Goal: Task Accomplishment & Management: Manage account settings

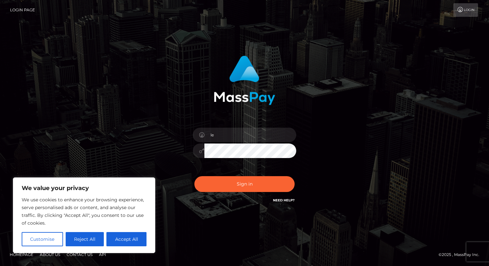
type input "l"
type input "[EMAIL_ADDRESS][DOMAIN_NAME]"
click at [194, 176] on button "Sign in" at bounding box center [244, 184] width 100 height 16
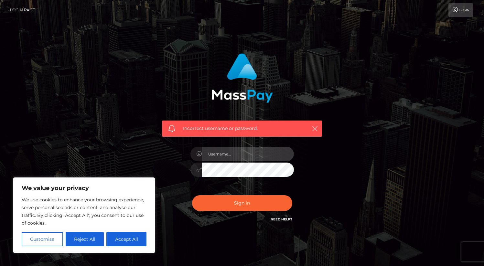
click at [266, 156] on input "text" at bounding box center [248, 154] width 92 height 15
type input "[EMAIL_ADDRESS][DOMAIN_NAME]"
click at [192, 195] on button "Sign in" at bounding box center [242, 203] width 100 height 16
click at [229, 154] on input "text" at bounding box center [248, 154] width 92 height 15
type input "[EMAIL_ADDRESS][DOMAIN_NAME]"
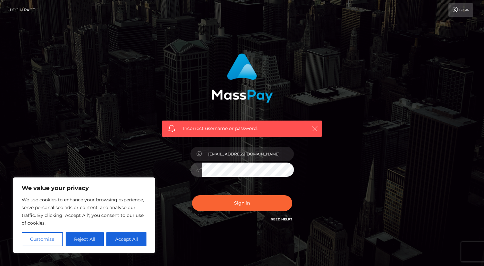
click at [314, 127] on icon "button" at bounding box center [315, 128] width 6 height 6
click at [316, 128] on icon "button" at bounding box center [315, 128] width 6 height 6
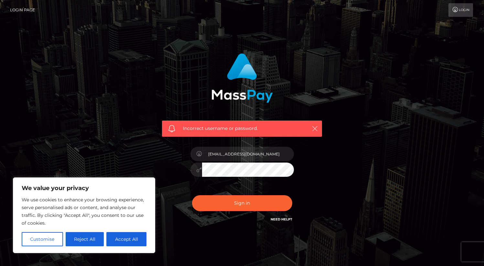
click at [316, 128] on icon "button" at bounding box center [315, 128] width 6 height 6
click at [84, 239] on button "Reject All" at bounding box center [85, 239] width 38 height 14
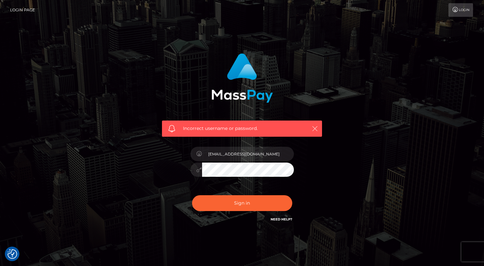
click at [313, 127] on icon "button" at bounding box center [315, 128] width 6 height 6
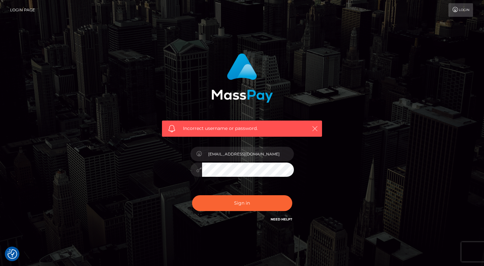
click at [313, 127] on icon "button" at bounding box center [315, 128] width 6 height 6
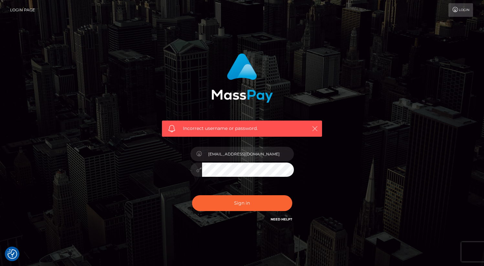
click at [313, 127] on icon "button" at bounding box center [315, 128] width 6 height 6
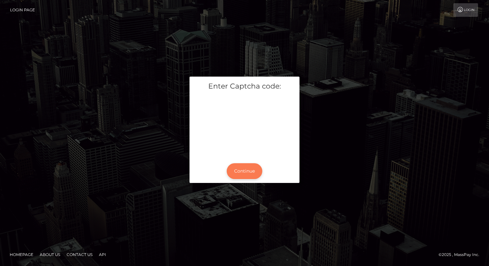
click at [248, 170] on button "Continue" at bounding box center [245, 171] width 36 height 16
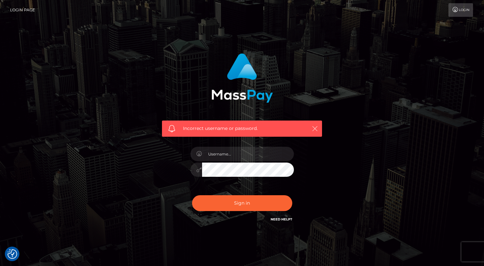
click at [314, 126] on icon "button" at bounding box center [315, 128] width 6 height 6
click at [313, 126] on icon "button" at bounding box center [315, 128] width 6 height 6
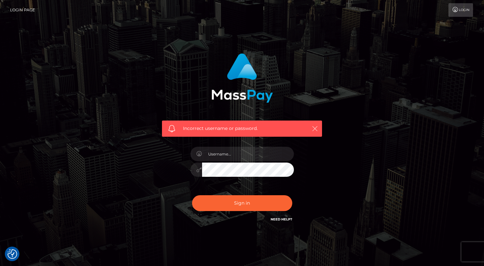
click at [313, 126] on icon "button" at bounding box center [315, 128] width 6 height 6
click at [218, 156] on input "text" at bounding box center [248, 154] width 92 height 15
click at [319, 129] on button "button" at bounding box center [315, 129] width 8 height 8
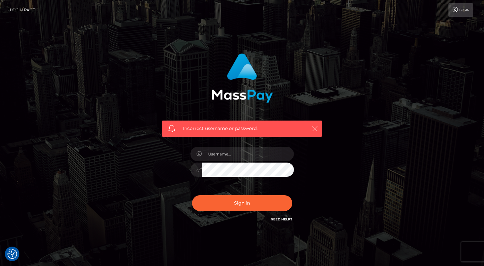
click at [319, 129] on button "button" at bounding box center [315, 129] width 8 height 8
click at [240, 157] on input "text" at bounding box center [248, 154] width 92 height 15
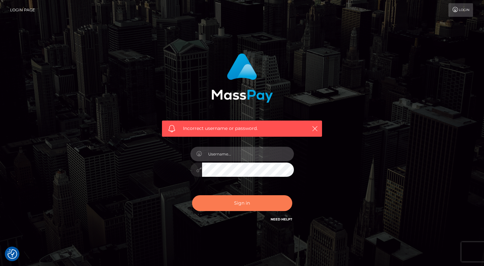
type input "breakfastclvb@gmail.com"
click at [235, 206] on button "Sign in" at bounding box center [242, 203] width 100 height 16
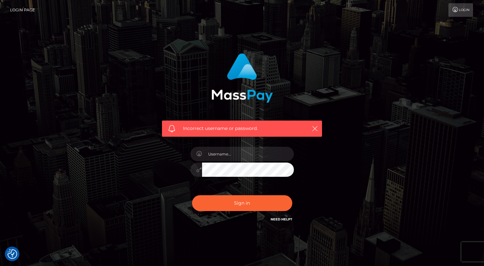
click at [286, 220] on link "Need Help?" at bounding box center [282, 219] width 22 height 4
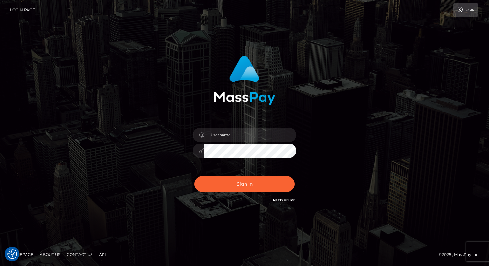
click at [468, 12] on link "Login" at bounding box center [465, 10] width 25 height 14
click at [243, 139] on input "text" at bounding box center [250, 135] width 92 height 15
type input "[EMAIL_ADDRESS][DOMAIN_NAME]"
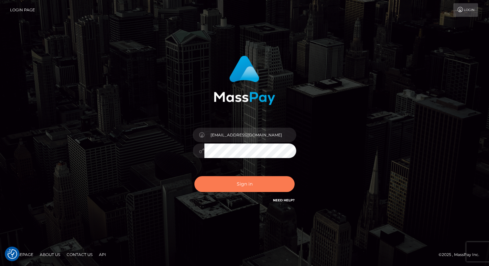
click at [258, 182] on button "Sign in" at bounding box center [244, 184] width 100 height 16
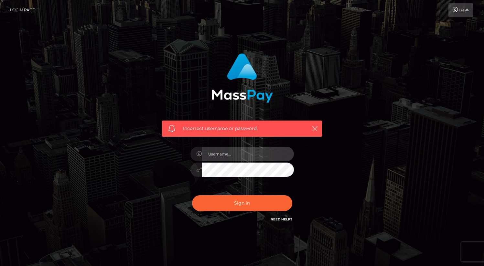
click at [249, 155] on input "text" at bounding box center [248, 154] width 92 height 15
type input "[EMAIL_ADDRESS][DOMAIN_NAME]"
click at [255, 178] on div "breakfastclvb@gmail.com" at bounding box center [242, 166] width 113 height 49
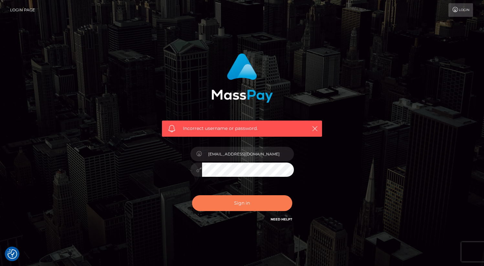
click at [243, 202] on button "Sign in" at bounding box center [242, 203] width 100 height 16
click at [25, 10] on link "Login Page" at bounding box center [22, 10] width 25 height 14
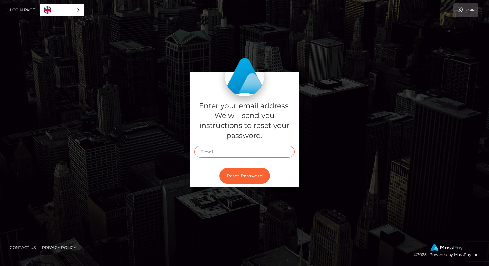
click at [235, 152] on input "text" at bounding box center [244, 152] width 100 height 12
type input "[EMAIL_ADDRESS][DOMAIN_NAME]"
click at [251, 183] on button "Reset Password" at bounding box center [244, 176] width 51 height 16
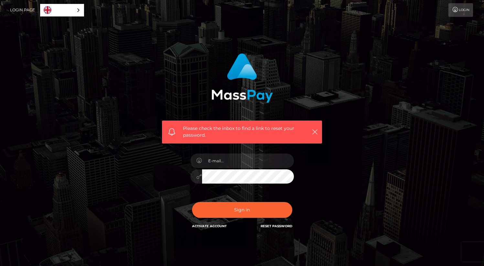
click at [79, 8] on div "English" at bounding box center [62, 10] width 44 height 13
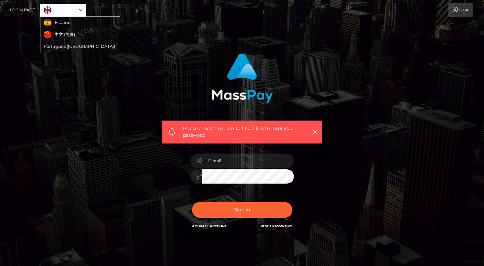
click at [153, 23] on div "Please check the inbox to find a link to reset your password. In order to prote…" at bounding box center [242, 145] width 484 height 290
